Goal: Complete application form

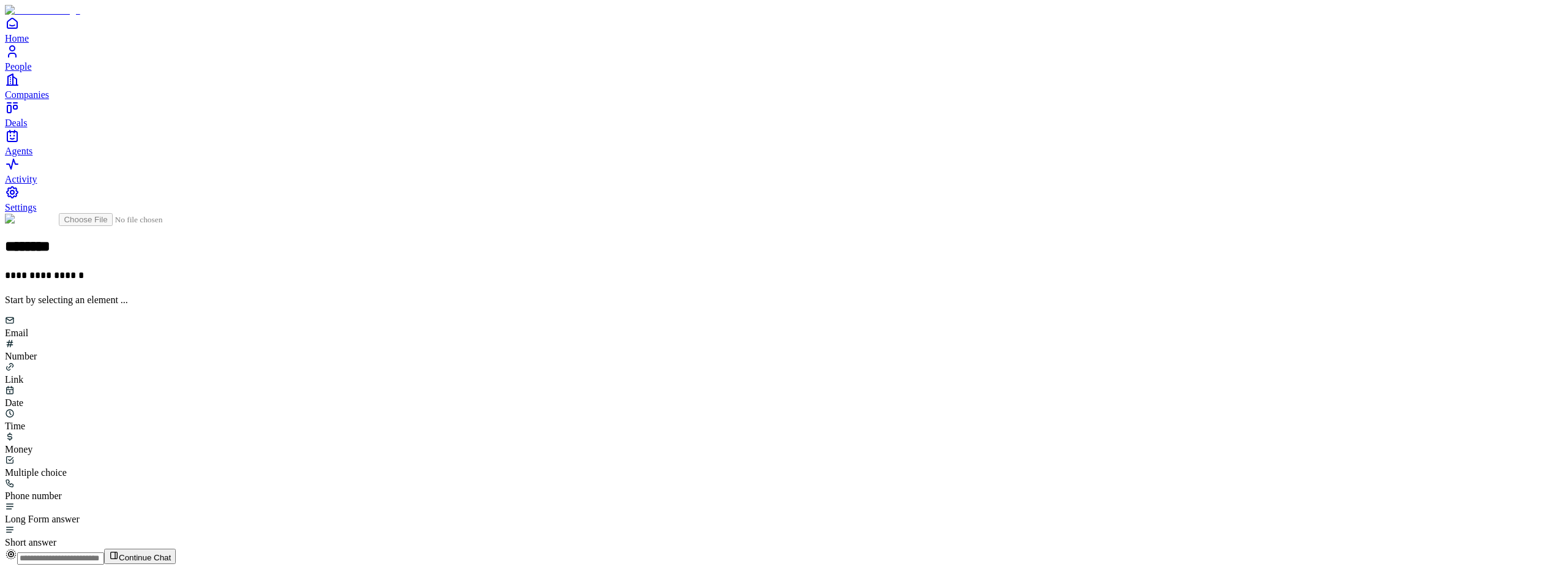
click at [683, 315] on div "Email" at bounding box center [783, 327] width 1558 height 23
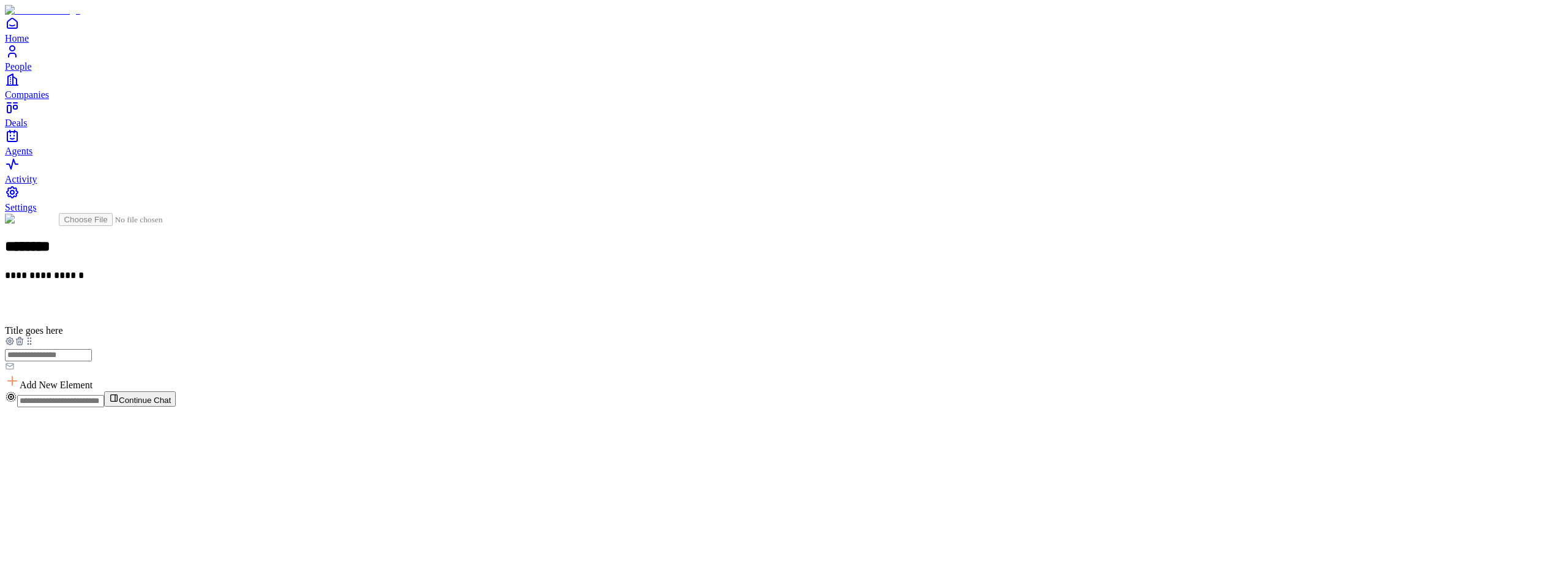
click at [25, 336] on icon at bounding box center [19, 341] width 10 height 10
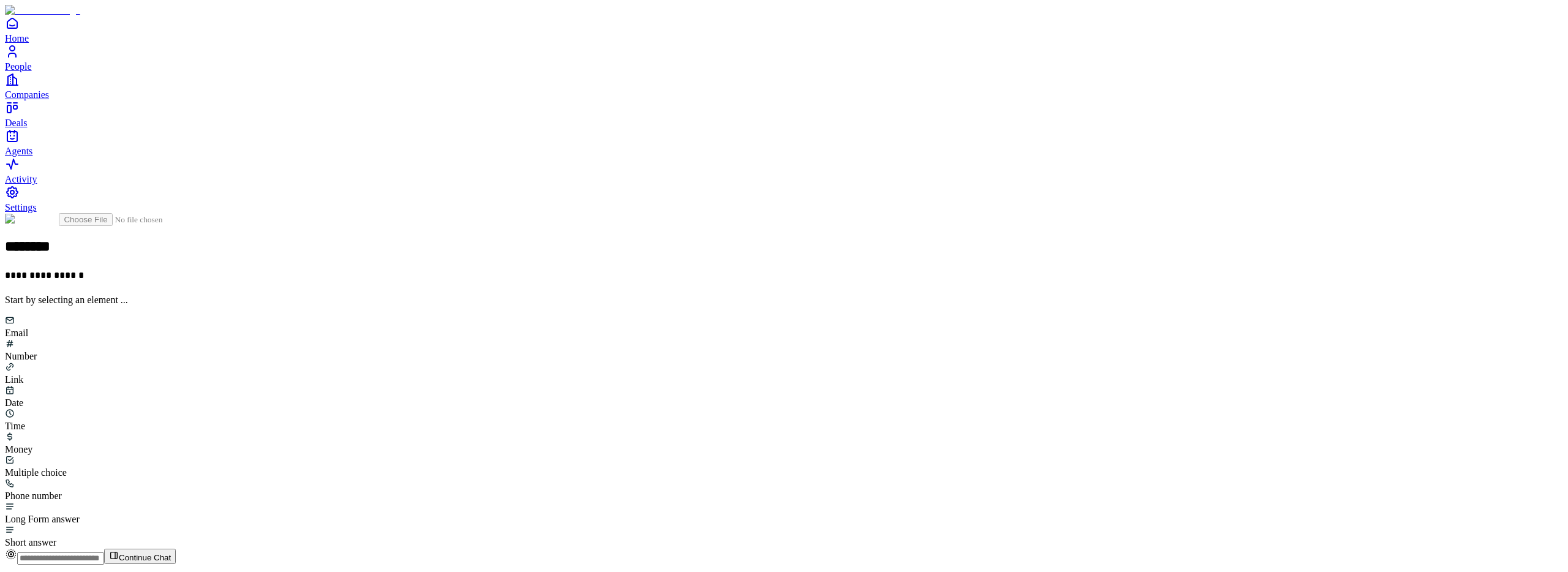
click at [655, 315] on div "Email" at bounding box center [783, 327] width 1558 height 23
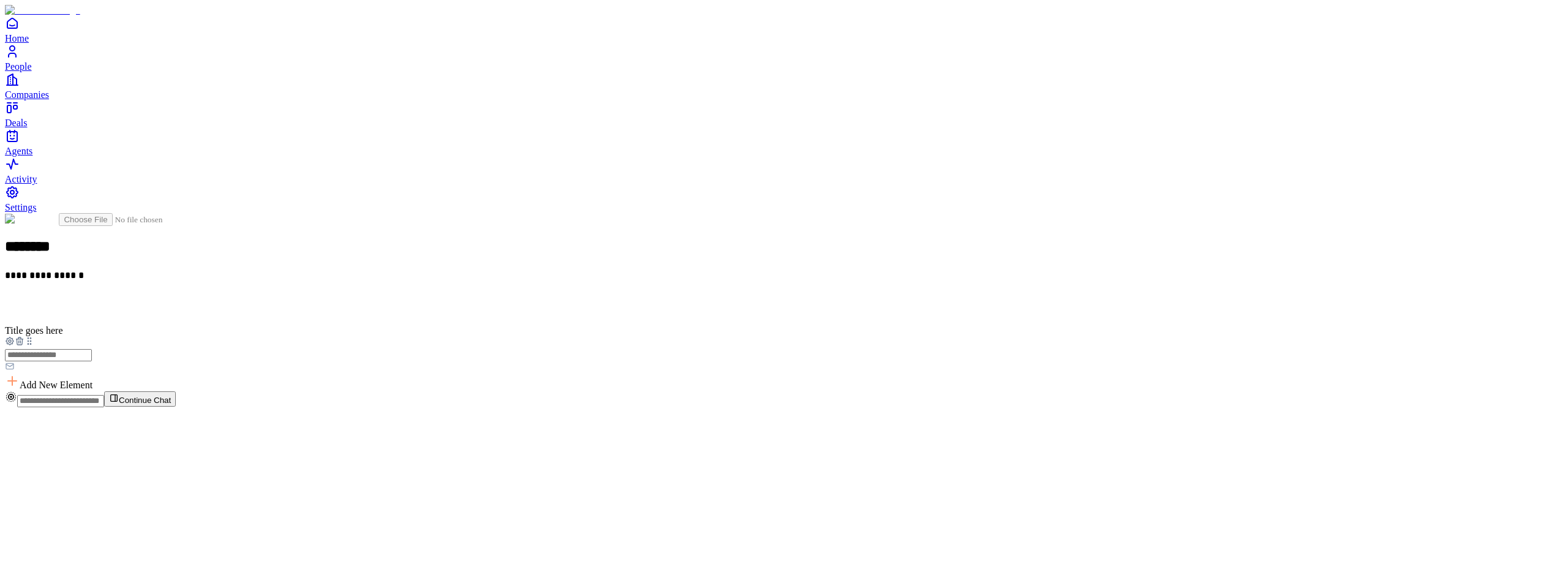
click at [25, 336] on icon at bounding box center [19, 341] width 10 height 10
